Goal: Task Accomplishment & Management: Manage account settings

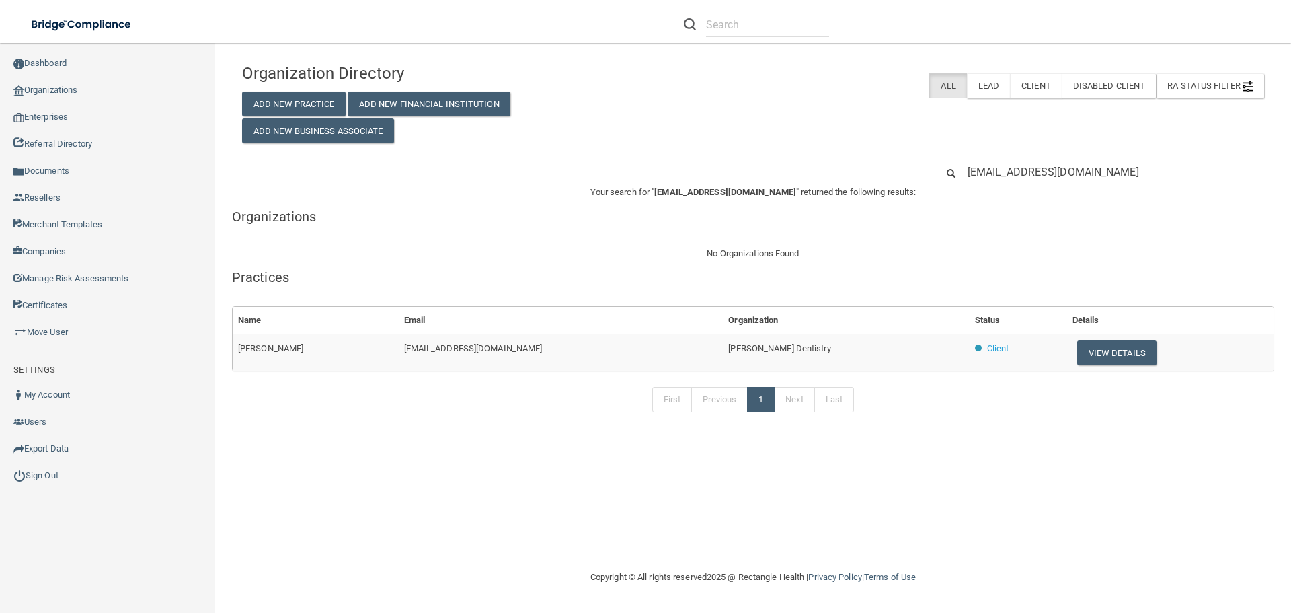
click at [1048, 161] on input "rosecdarda@gmail.com" at bounding box center [1108, 171] width 280 height 25
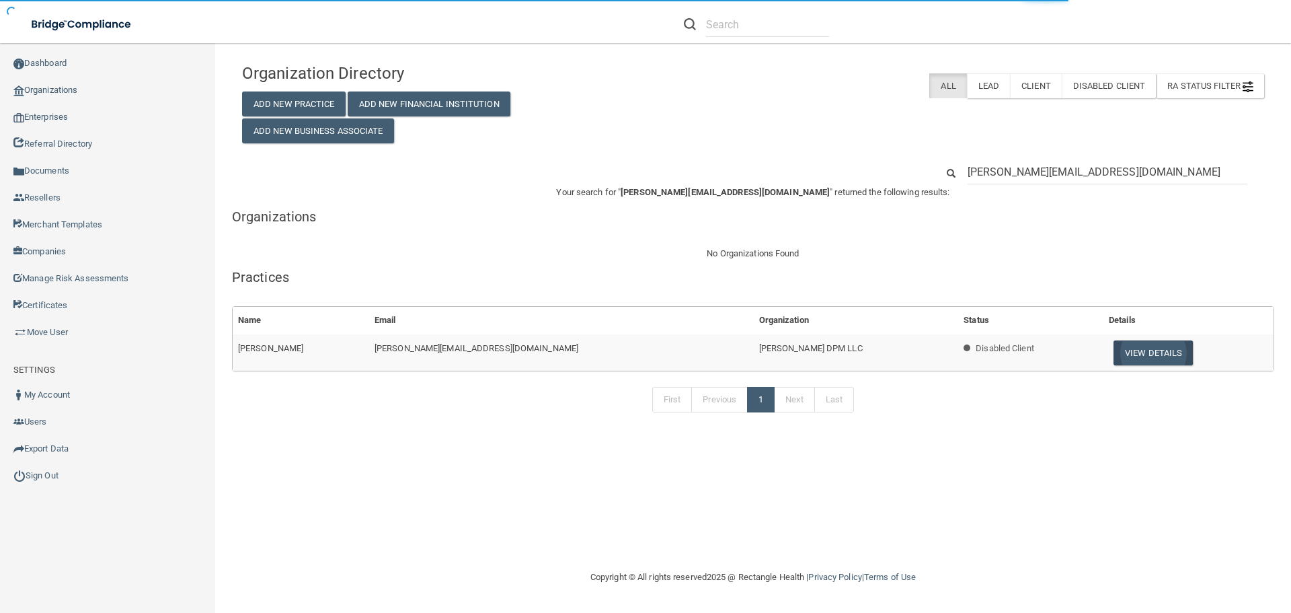
type input "judy@thefootdocs.com"
click at [1114, 350] on button "View Details" at bounding box center [1153, 352] width 79 height 25
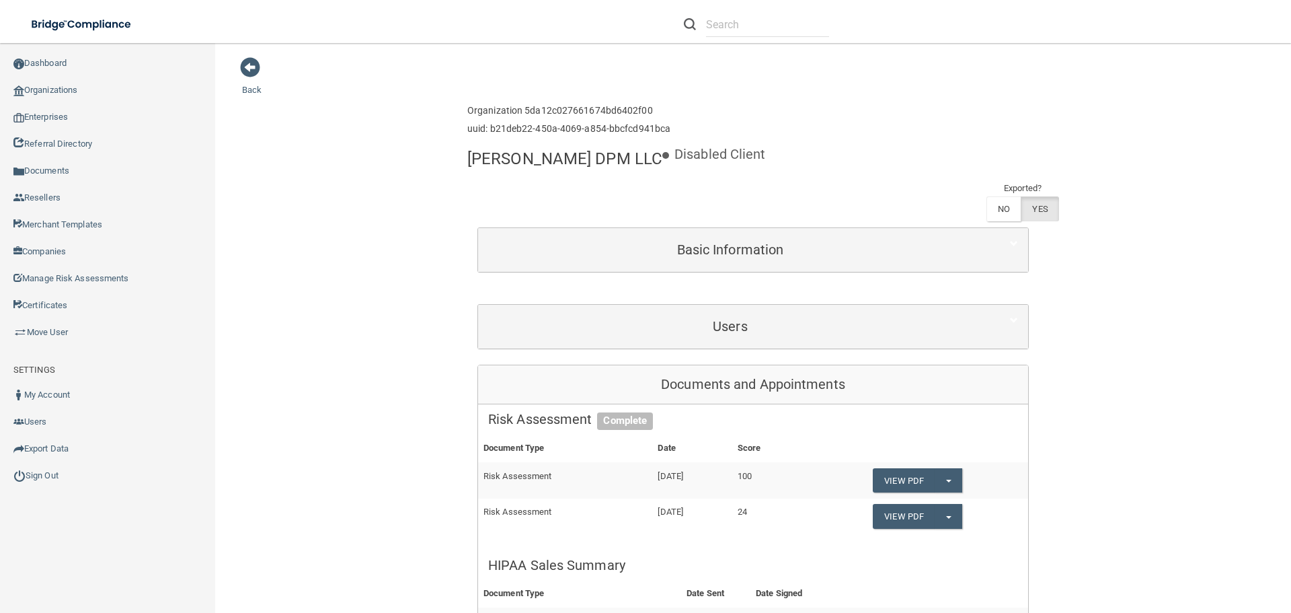
drag, startPoint x: 719, startPoint y: 267, endPoint x: 721, endPoint y: 298, distance: 31.0
click at [719, 305] on div "Users" at bounding box center [753, 327] width 550 height 44
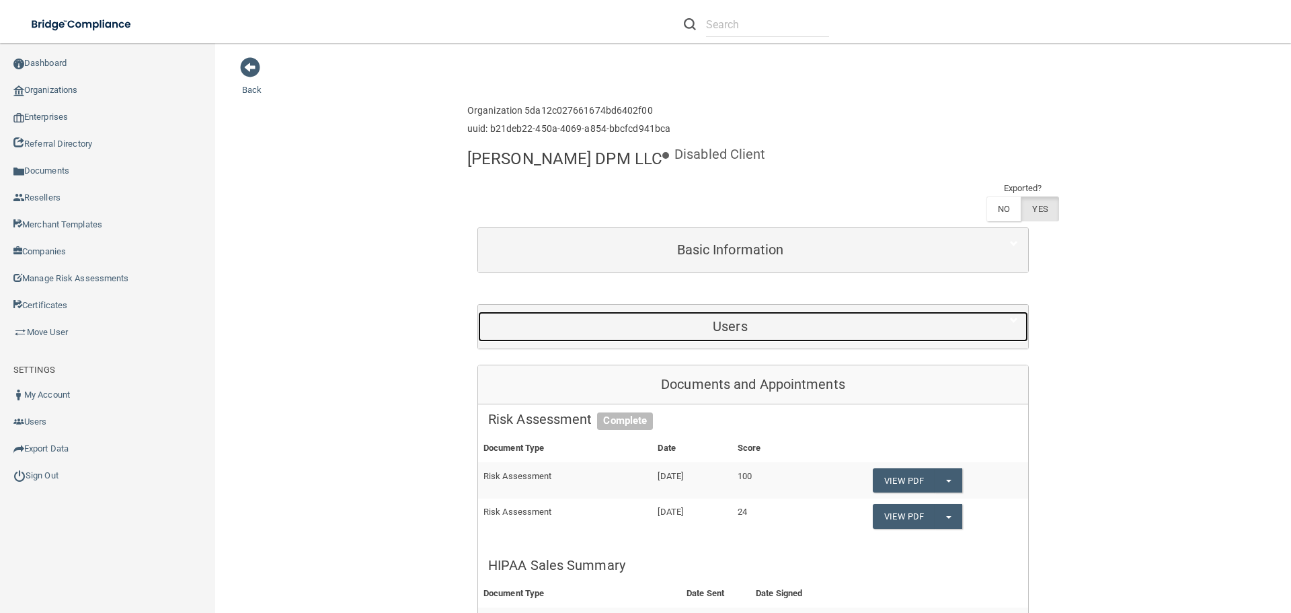
click at [722, 311] on div "Users" at bounding box center [730, 326] width 504 height 30
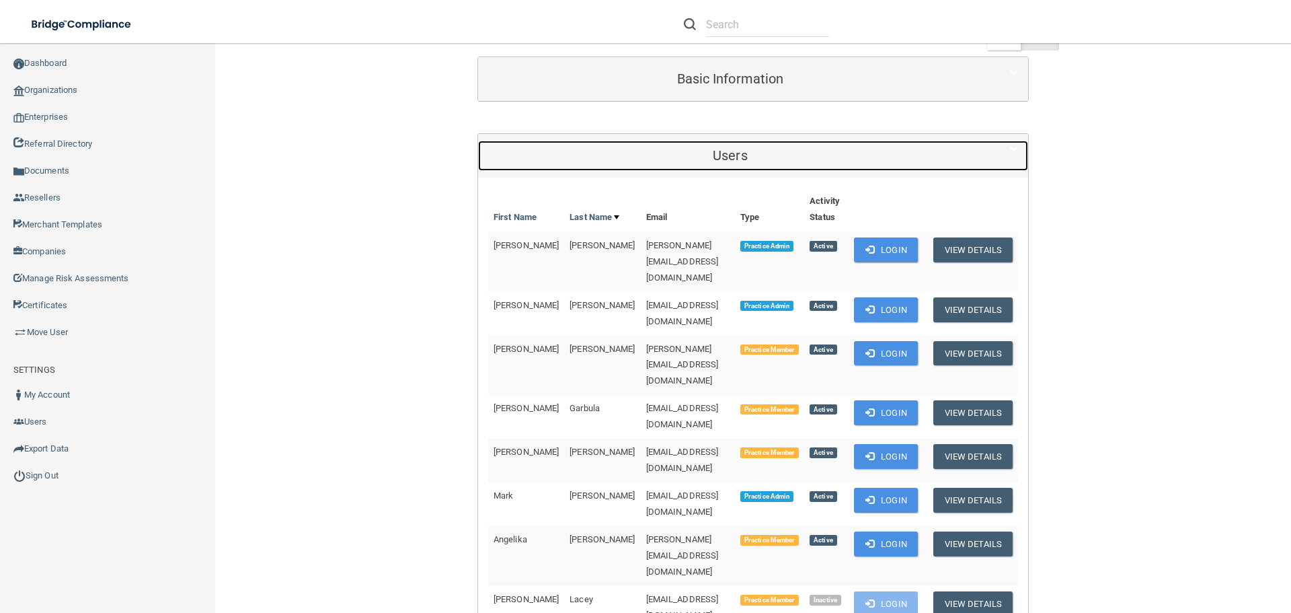
scroll to position [202, 0]
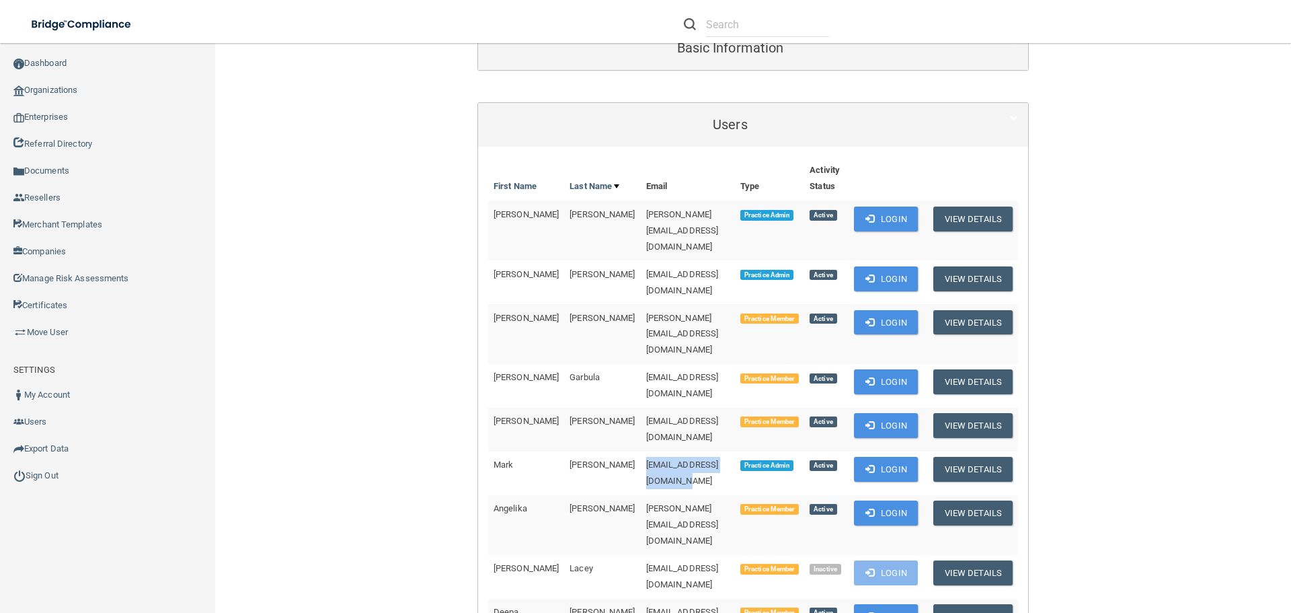
drag, startPoint x: 710, startPoint y: 359, endPoint x: 590, endPoint y: 359, distance: 119.7
click at [641, 451] on td "drmjones@thefootdocs.com" at bounding box center [688, 473] width 94 height 44
copy span "drmjones@thefootdocs.com"
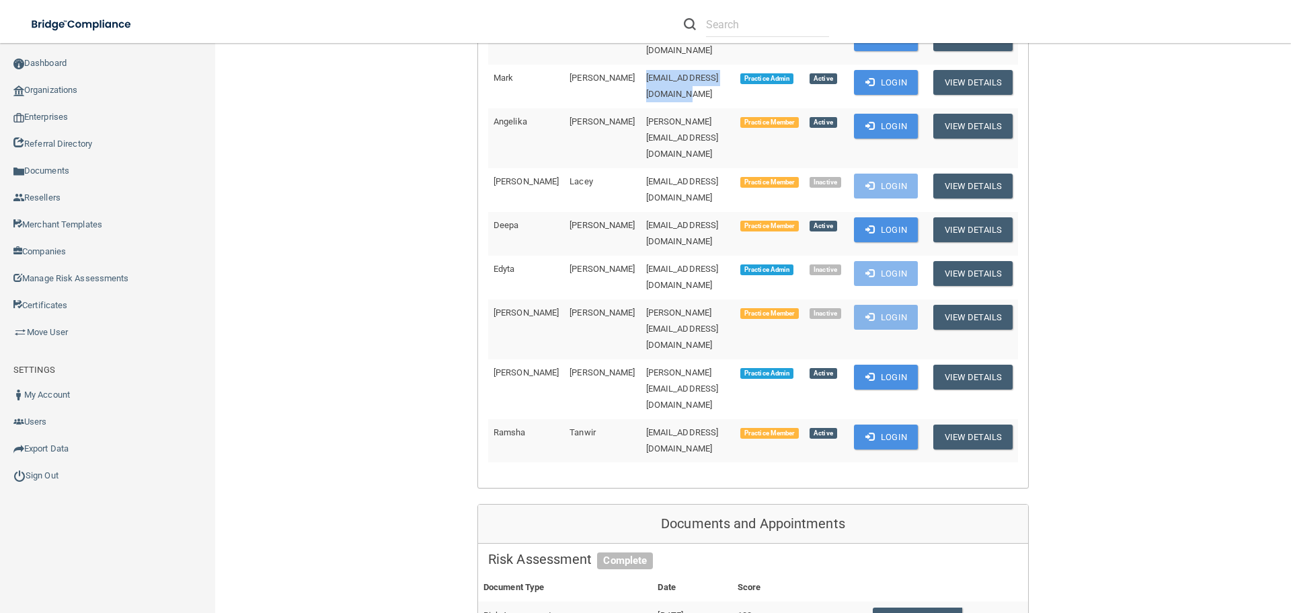
scroll to position [673, 0]
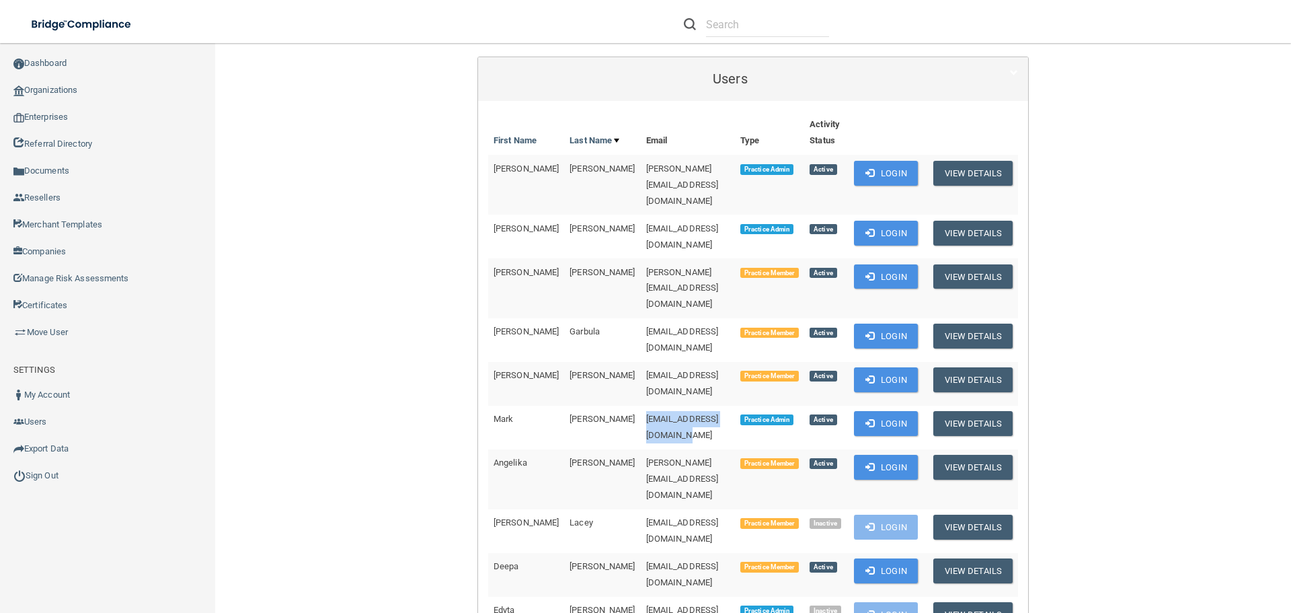
scroll to position [269, 0]
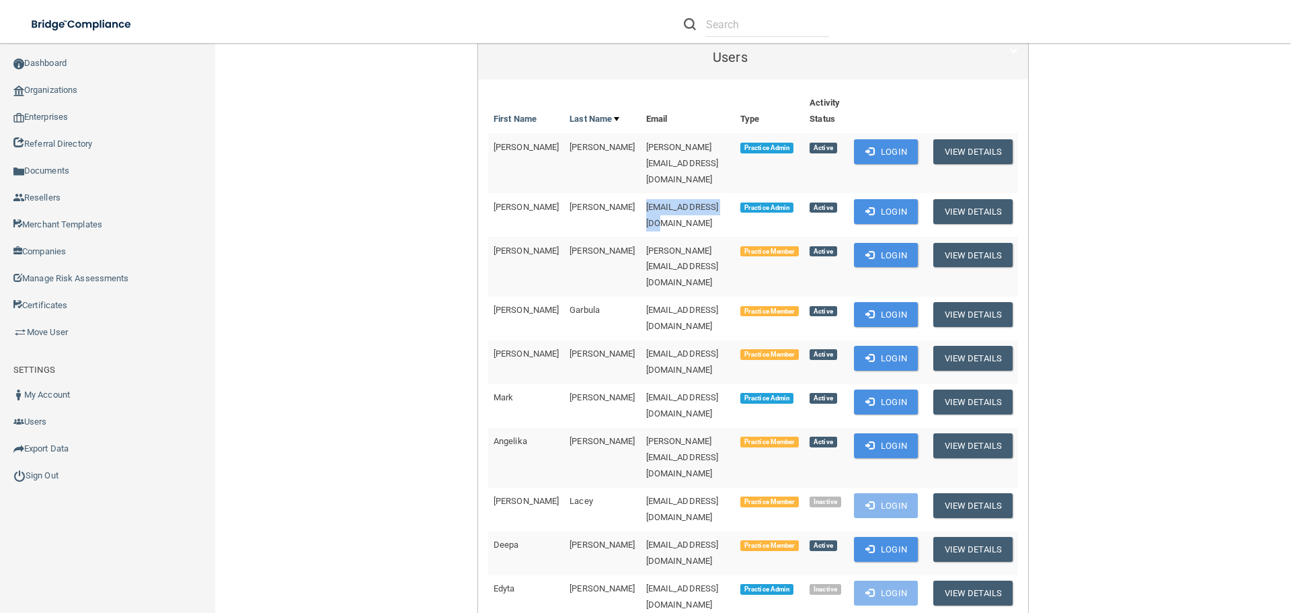
drag, startPoint x: 678, startPoint y: 148, endPoint x: 593, endPoint y: 149, distance: 84.8
click at [641, 193] on td "keljdono@yahoo.com" at bounding box center [688, 215] width 94 height 44
copy span "keljdono@yahoo.com"
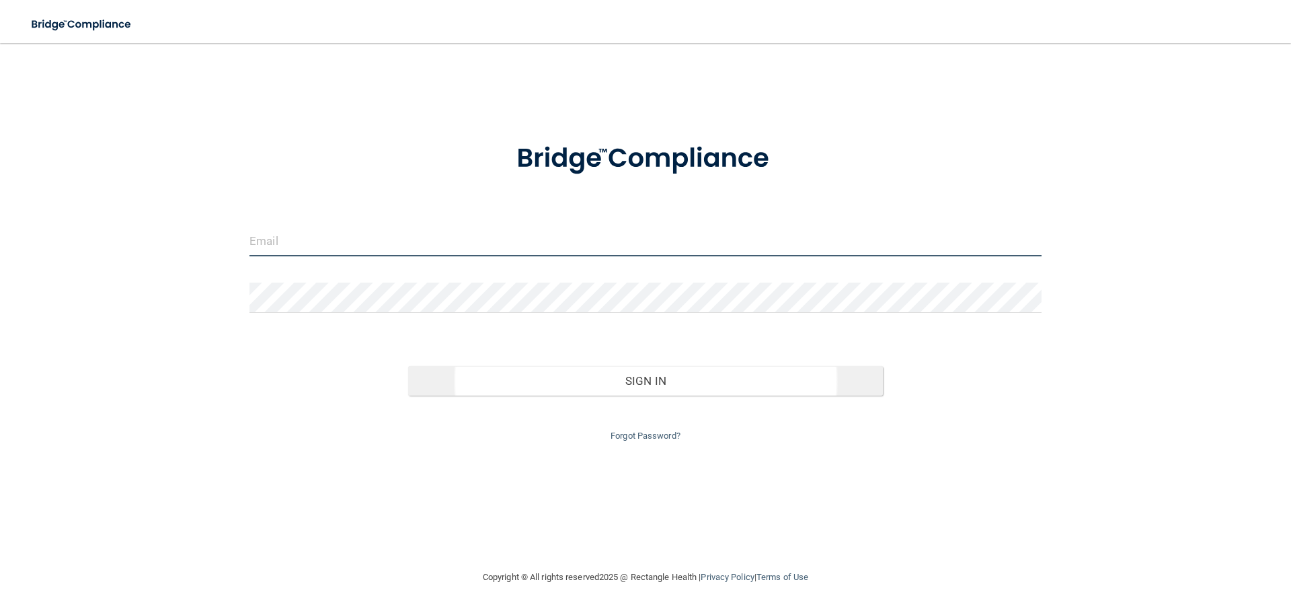
type input "[EMAIL_ADDRESS][DOMAIN_NAME]"
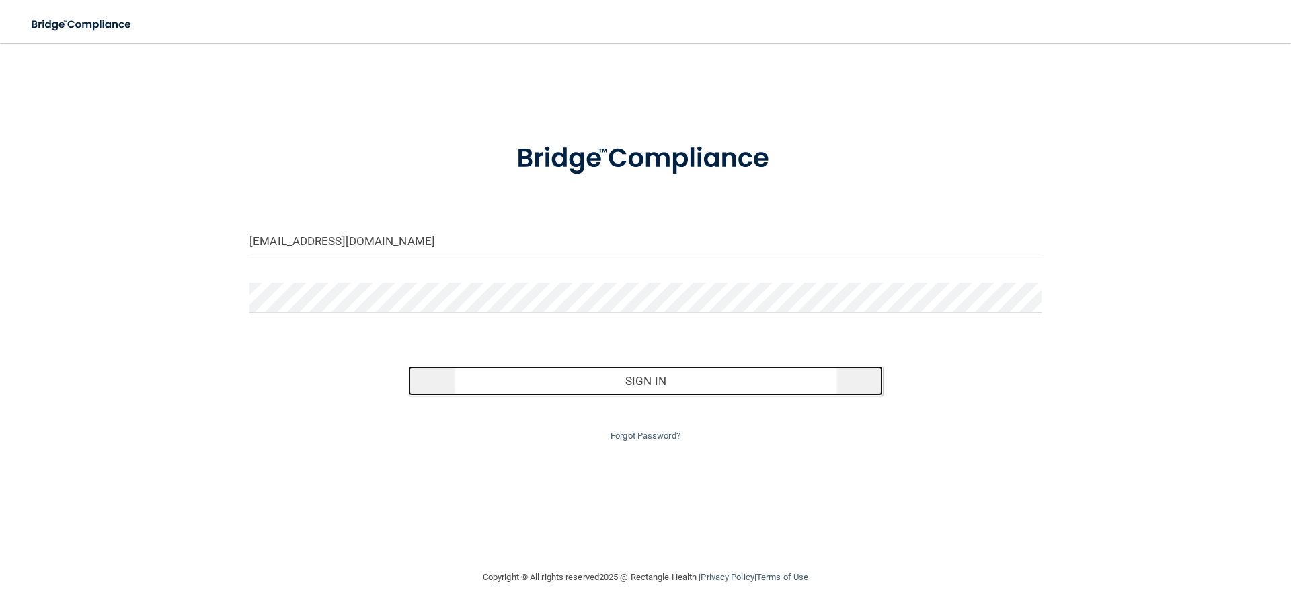
click at [618, 384] on button "Sign In" at bounding box center [646, 381] width 476 height 30
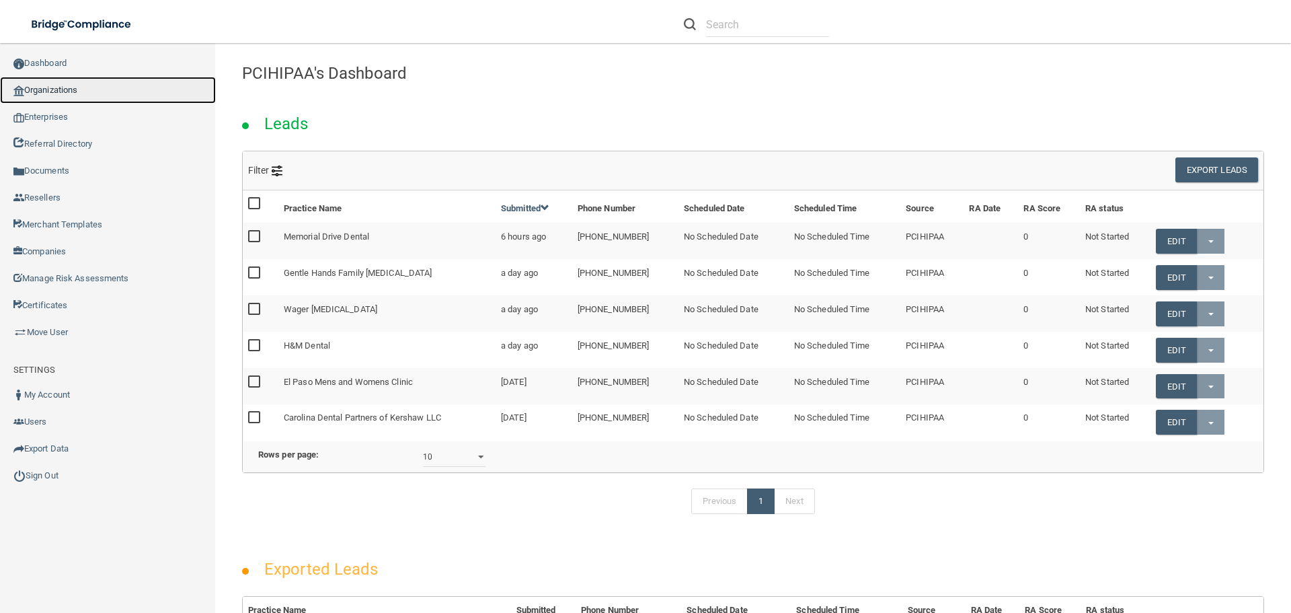
click at [80, 90] on link "Organizations" at bounding box center [108, 90] width 216 height 27
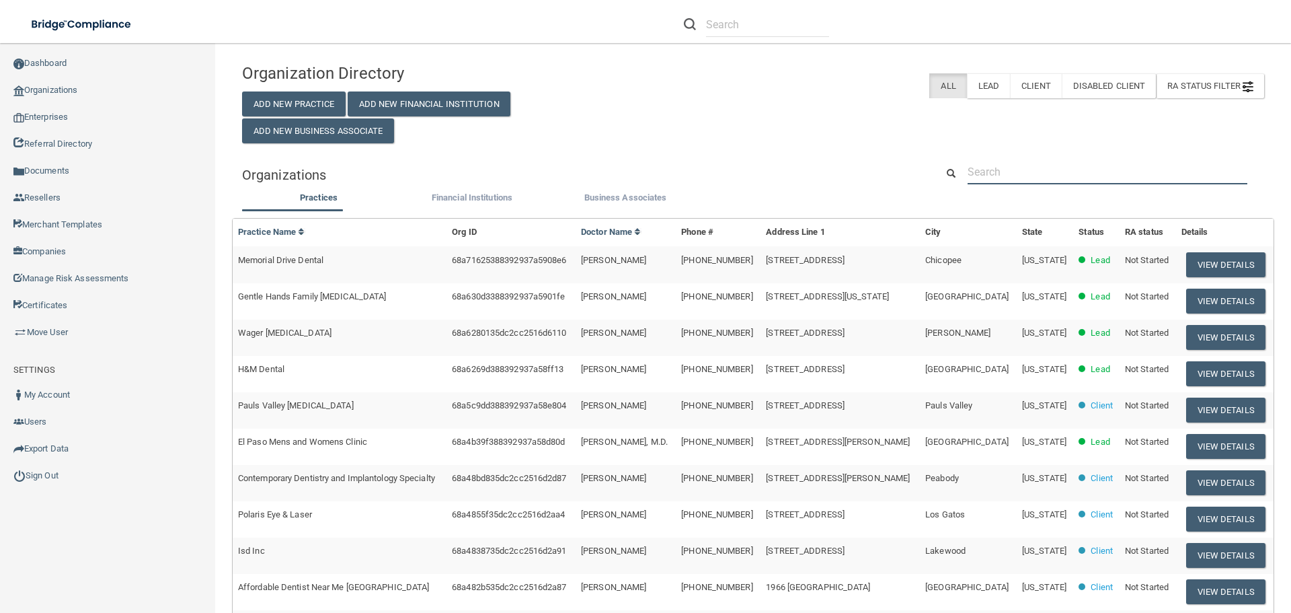
click at [1002, 174] on input "text" at bounding box center [1108, 171] width 280 height 25
paste input "[EMAIL_ADDRESS][DOMAIN_NAME]"
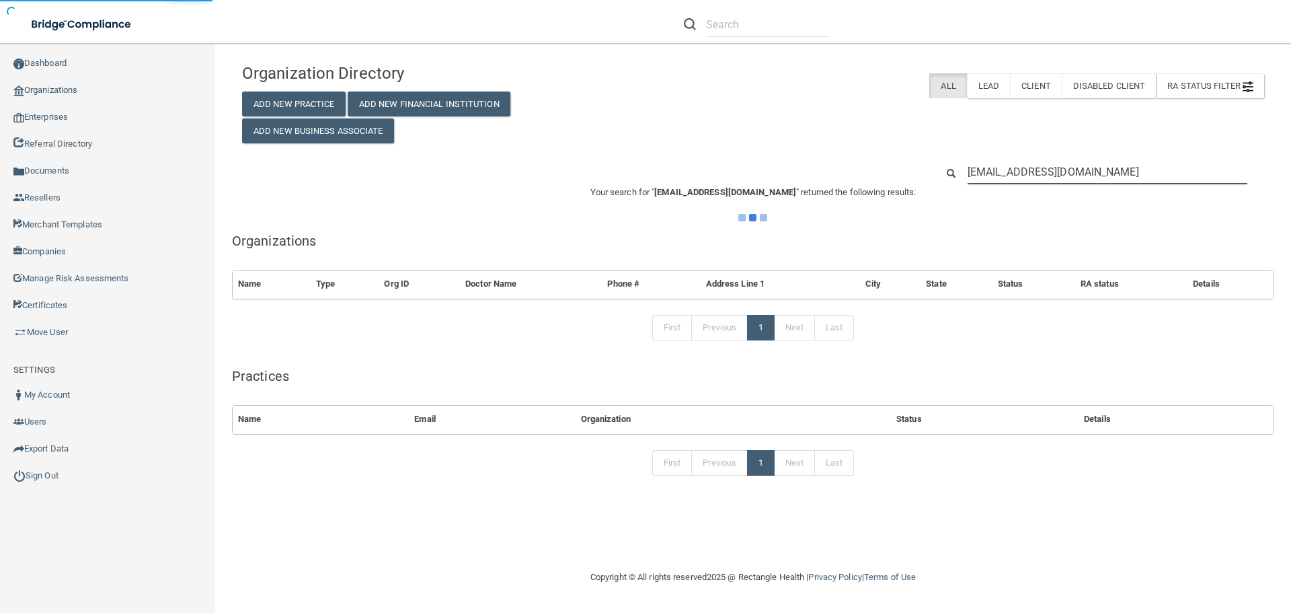
type input "[EMAIL_ADDRESS][DOMAIN_NAME]"
click at [849, 155] on div "Organization Directory Add New Practice Add New Financial Institution Add New B…" at bounding box center [753, 276] width 1022 height 440
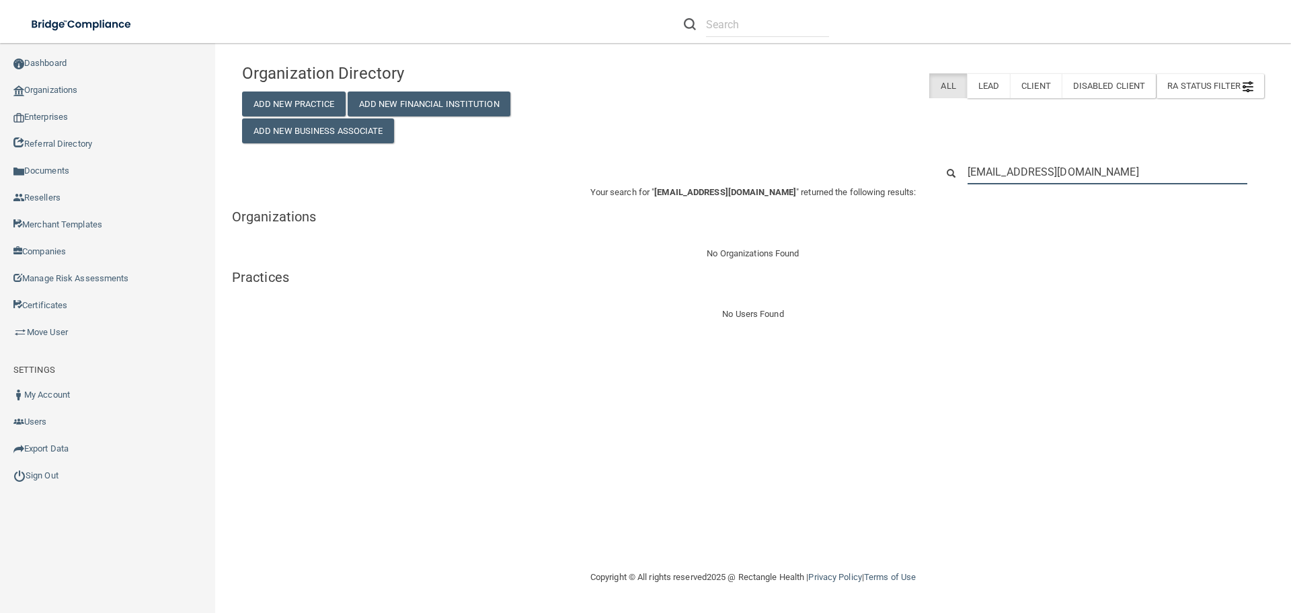
click at [1035, 167] on input "[EMAIL_ADDRESS][DOMAIN_NAME]" at bounding box center [1108, 171] width 280 height 25
paste input "laurennn1104@gmai"
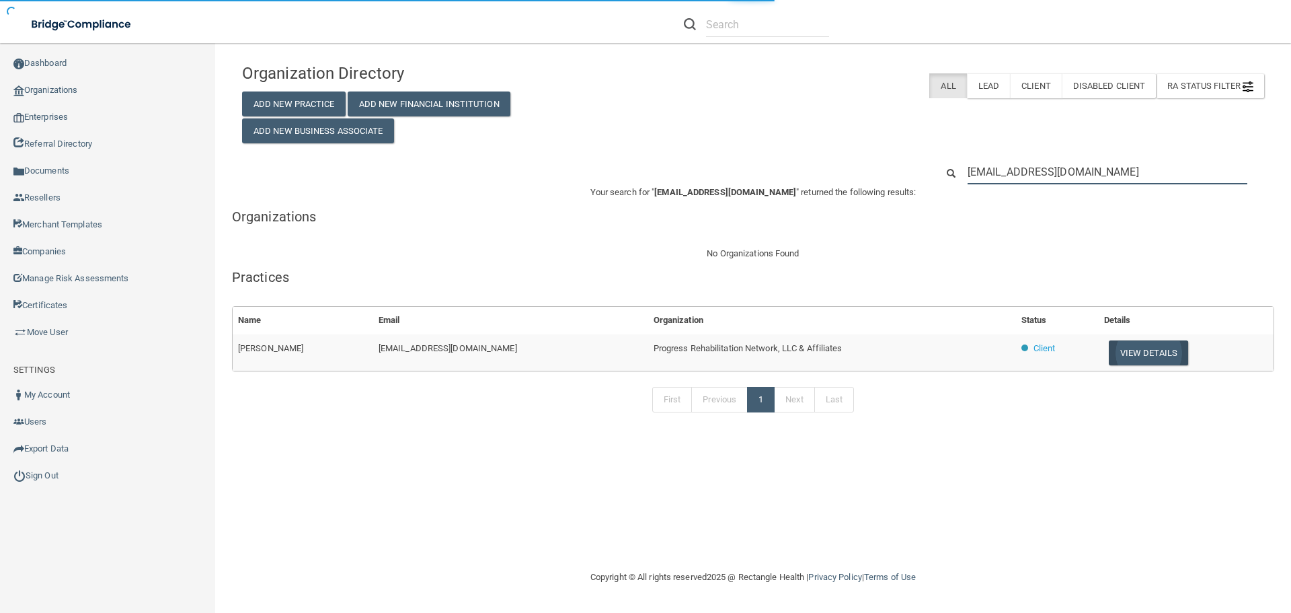
type input "[EMAIL_ADDRESS][DOMAIN_NAME]"
click at [1140, 353] on button "View Details" at bounding box center [1148, 352] width 79 height 25
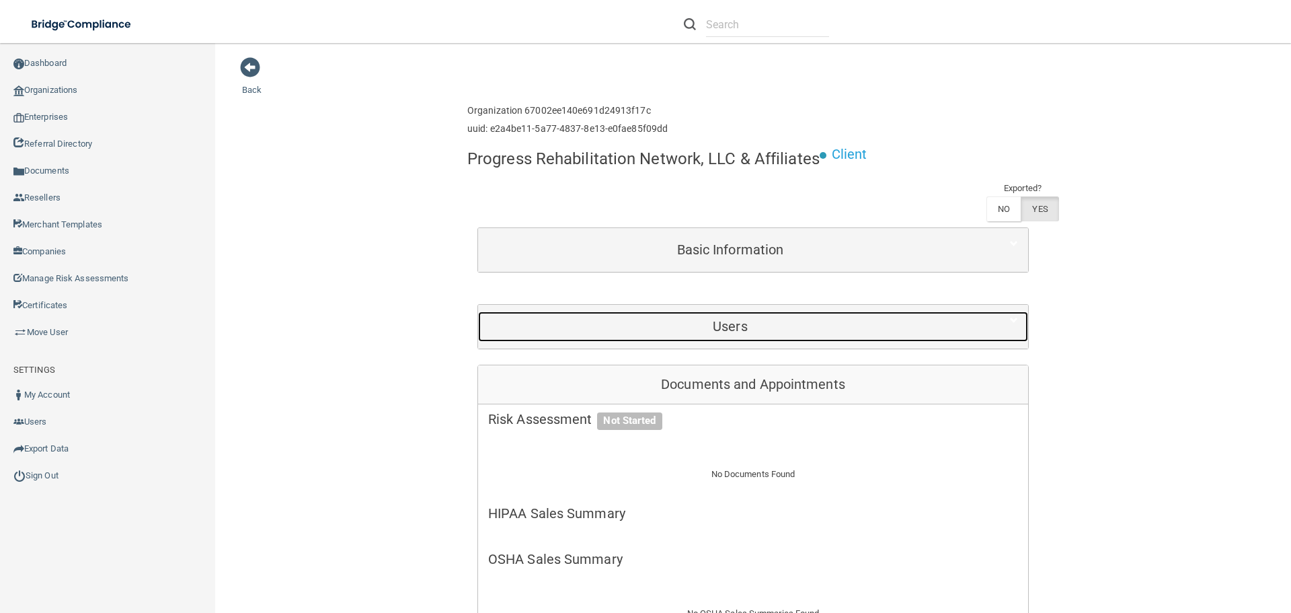
click at [701, 324] on h5 "Users" at bounding box center [730, 326] width 484 height 15
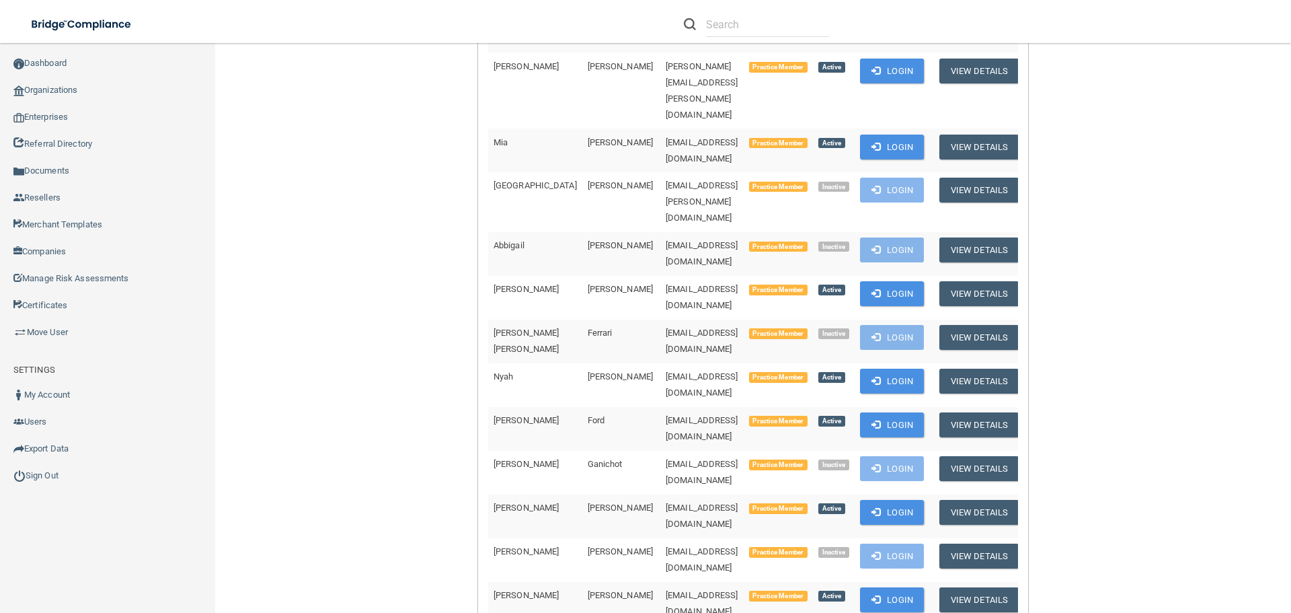
scroll to position [1883, 0]
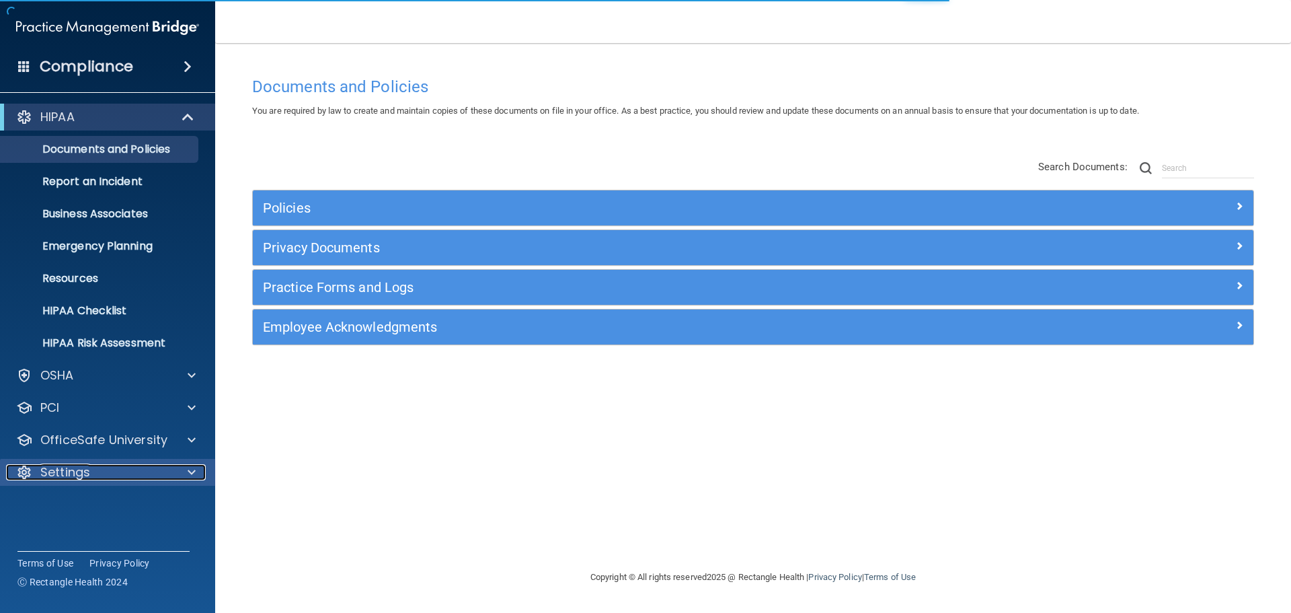
click at [170, 471] on div "Settings" at bounding box center [89, 472] width 167 height 16
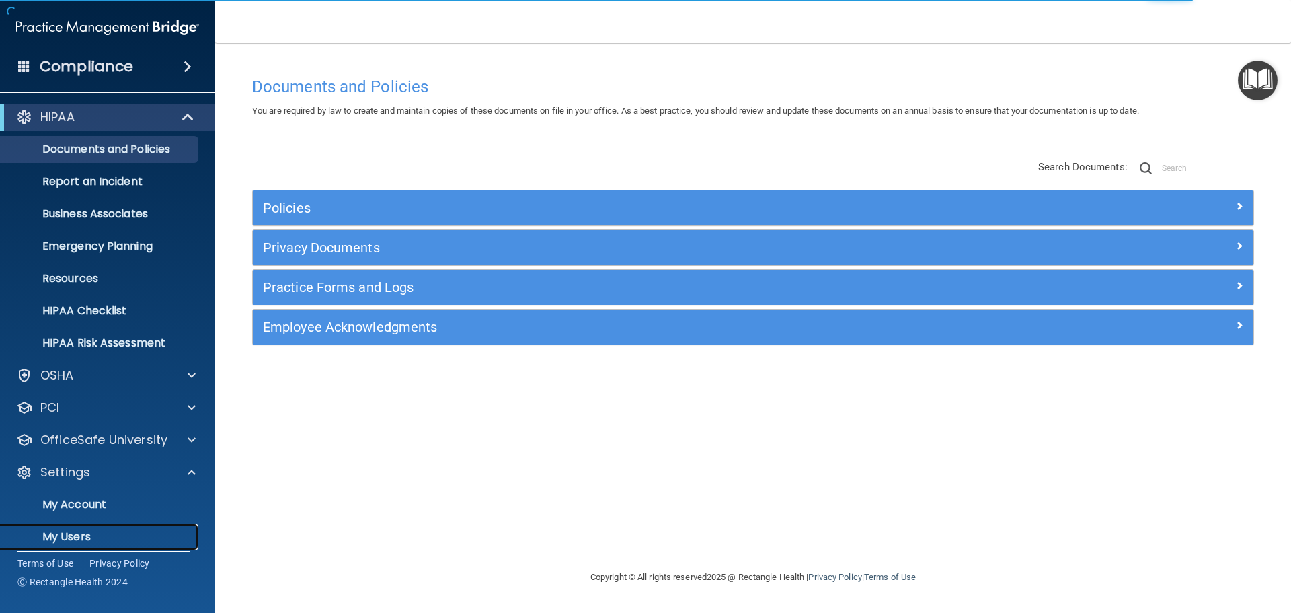
click at [94, 525] on link "My Users" at bounding box center [93, 536] width 212 height 27
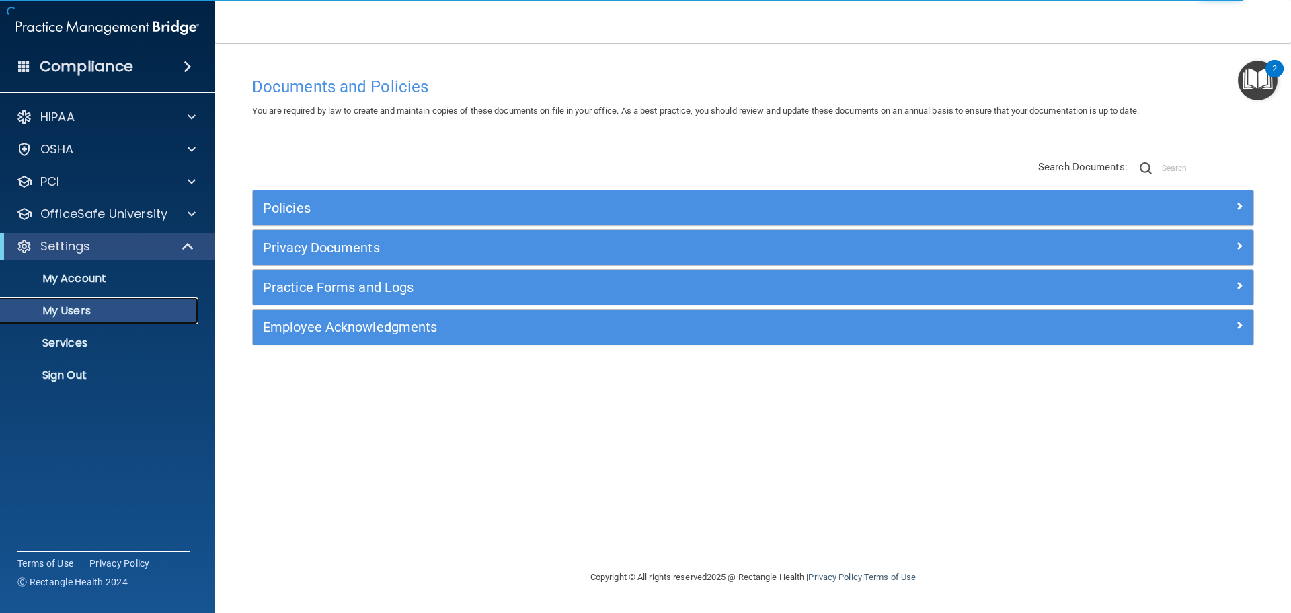
select select "20"
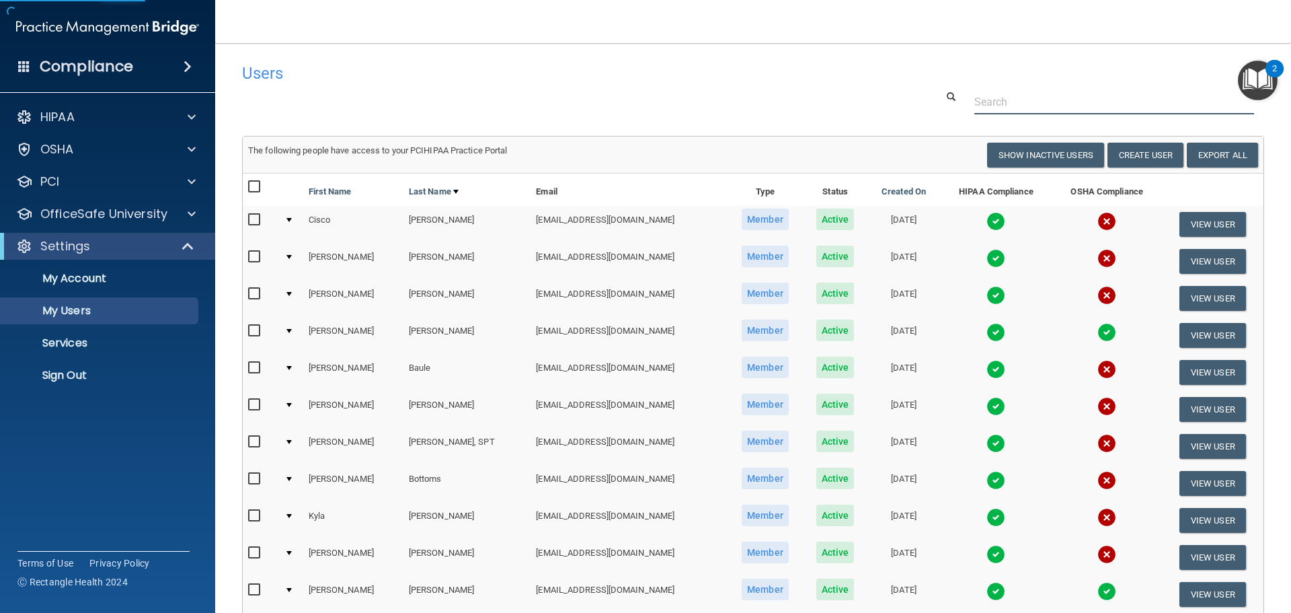
click at [988, 102] on input "text" at bounding box center [1115, 101] width 280 height 25
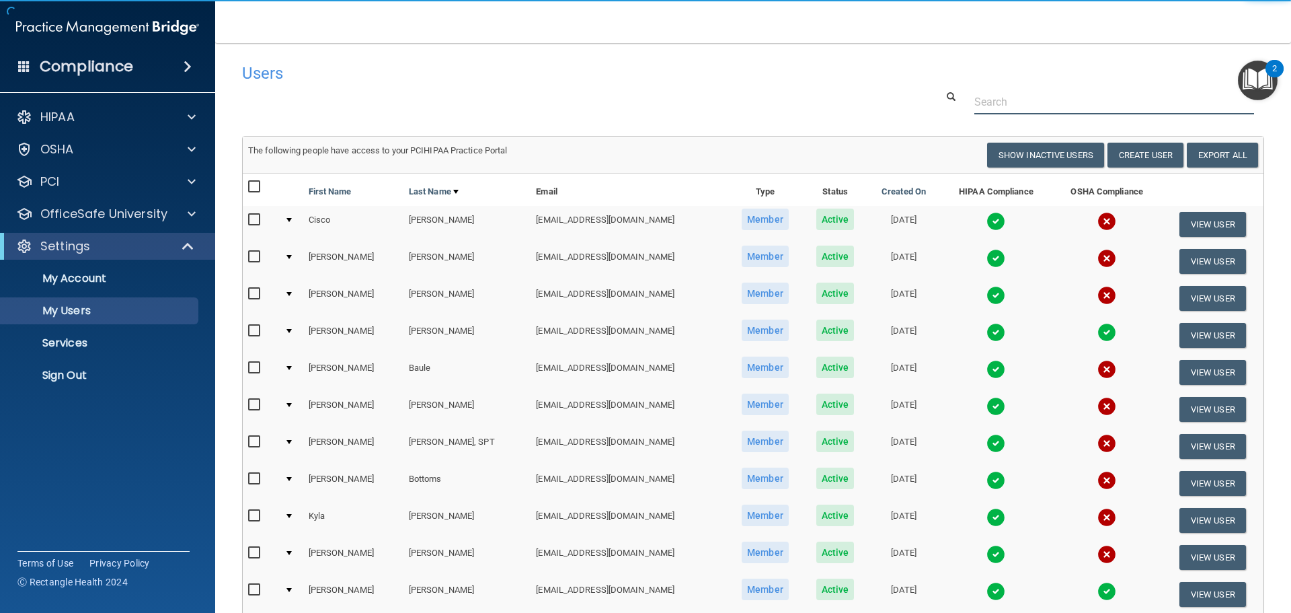
paste input "[EMAIL_ADDRESS][DOMAIN_NAME]"
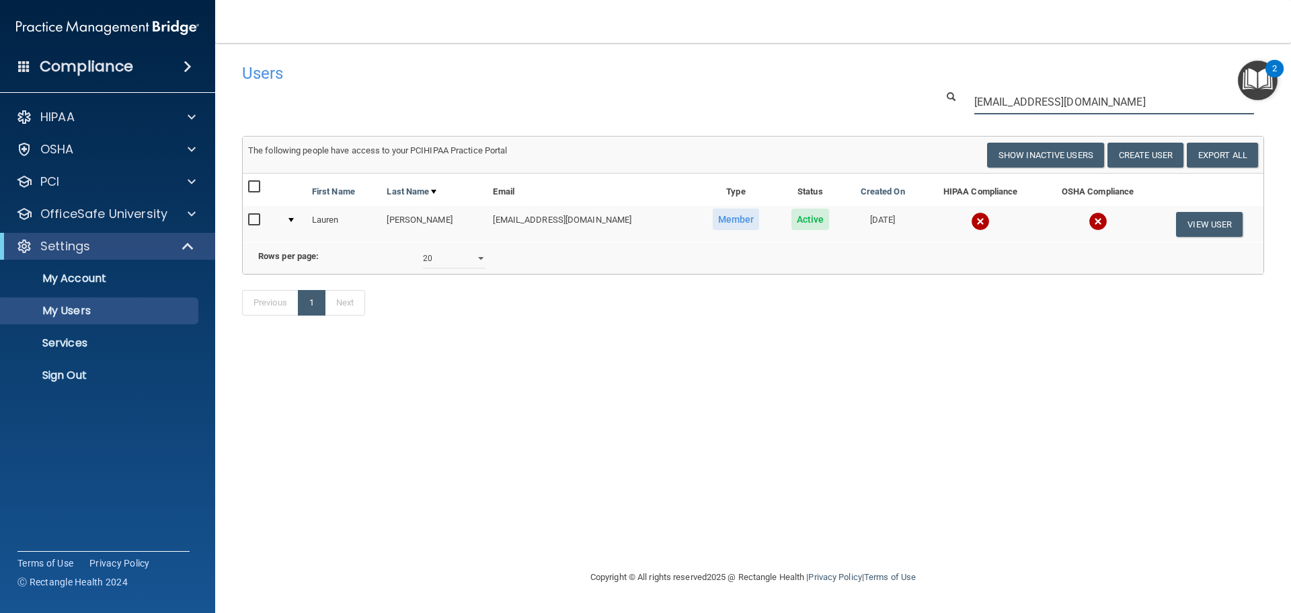
type input "[EMAIL_ADDRESS][DOMAIN_NAME]"
click at [971, 216] on img at bounding box center [980, 221] width 19 height 19
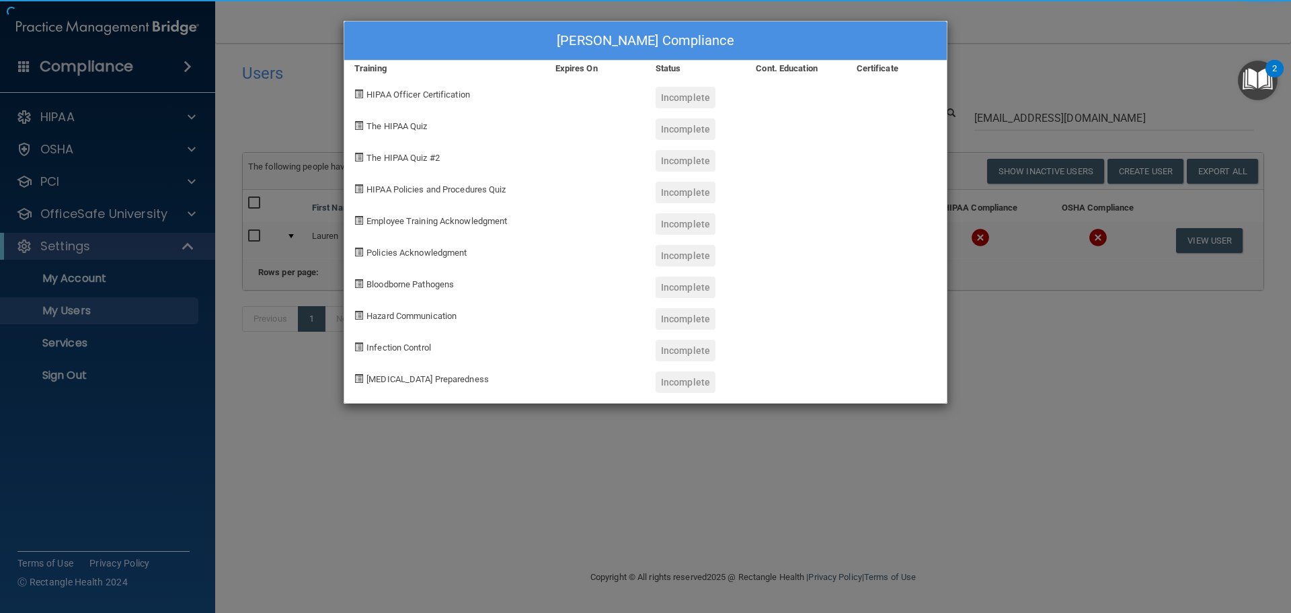
click at [819, 455] on div "Lauren Cottet-moine's Compliance Training Expires On Status Cont. Education Cer…" at bounding box center [645, 306] width 1291 height 613
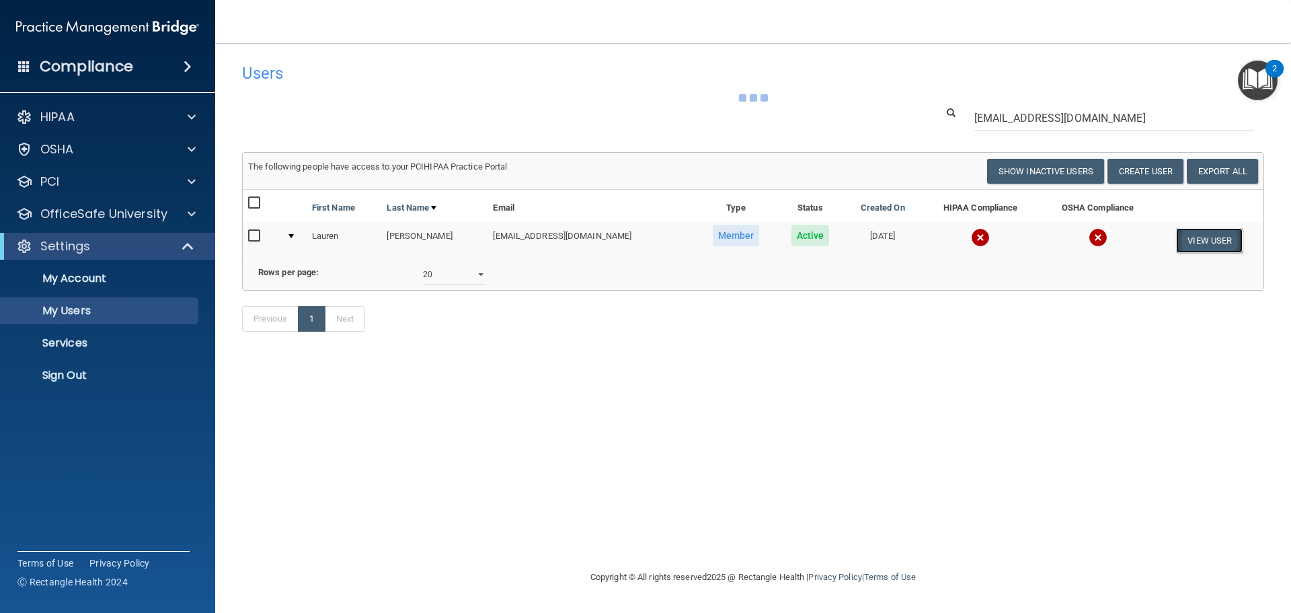
click at [1209, 237] on button "View User" at bounding box center [1209, 240] width 67 height 25
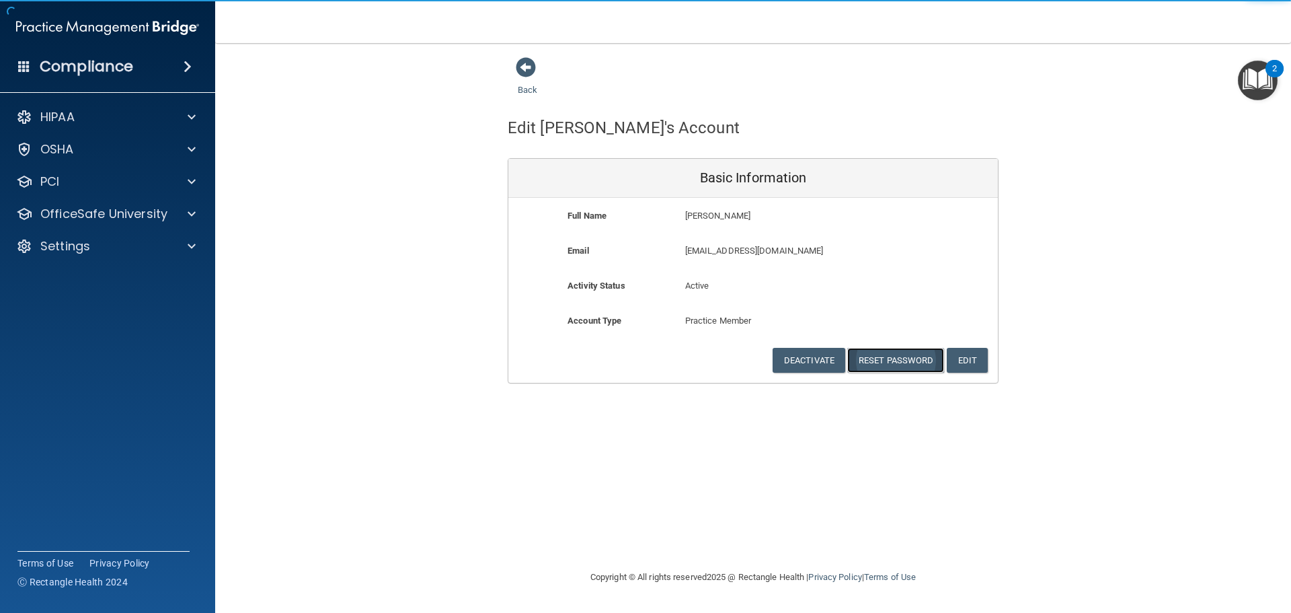
click at [891, 363] on button "Reset Password" at bounding box center [895, 360] width 97 height 25
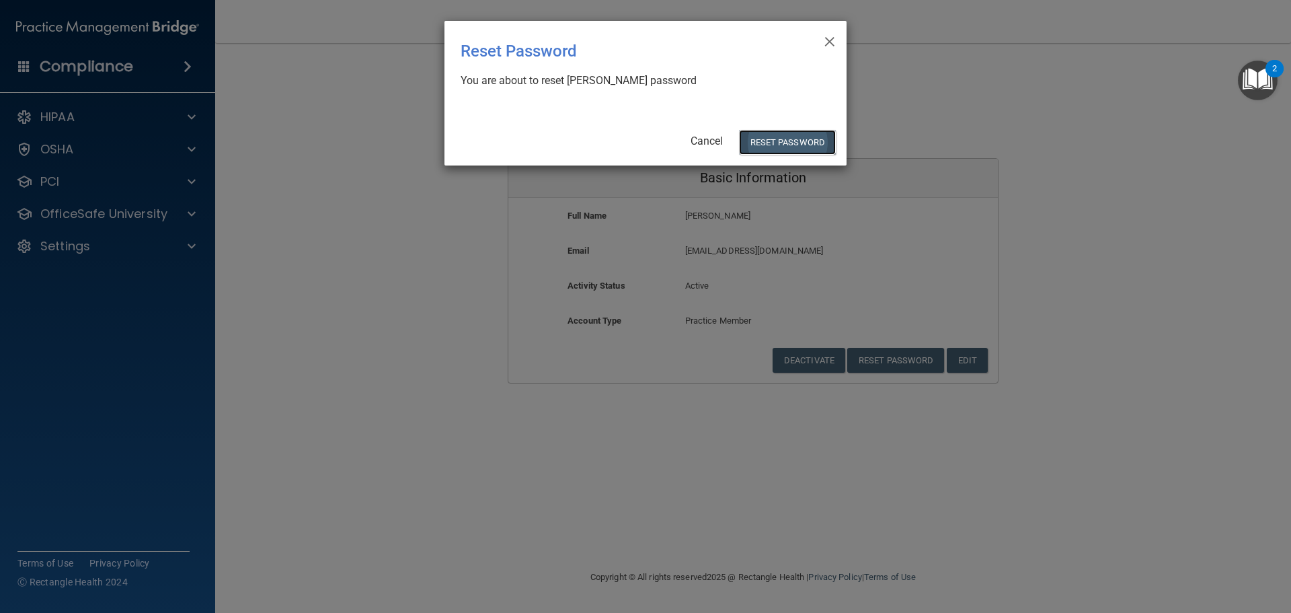
click at [789, 137] on button "Reset Password" at bounding box center [787, 142] width 97 height 25
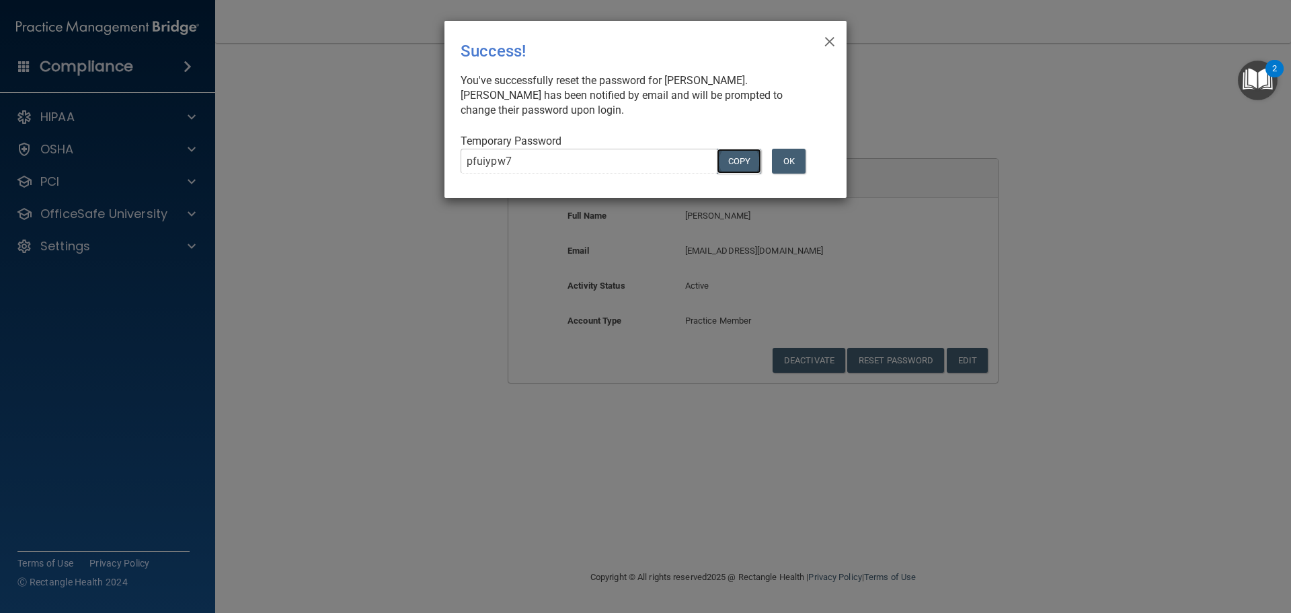
click at [724, 162] on button "COPY" at bounding box center [739, 161] width 44 height 25
